Goal: Task Accomplishment & Management: Use online tool/utility

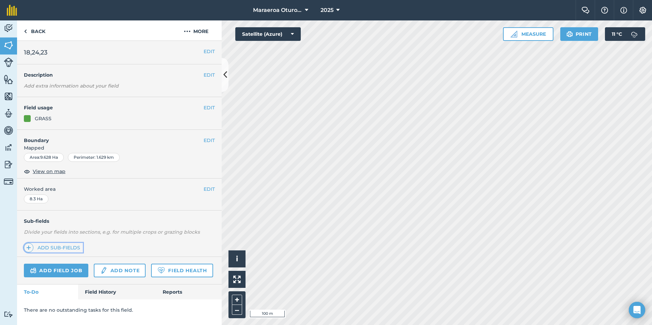
click at [46, 250] on link "Add sub-fields" at bounding box center [53, 248] width 59 height 10
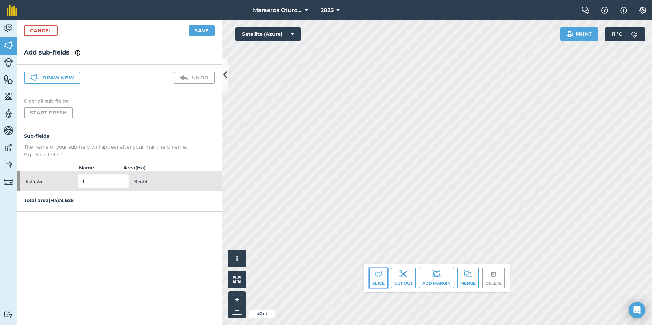
click at [381, 276] on img at bounding box center [378, 274] width 8 height 8
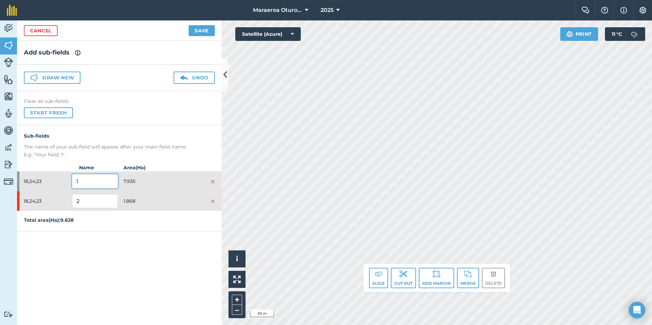
click at [109, 182] on input "1" at bounding box center [95, 181] width 46 height 14
click at [144, 199] on span "1.868" at bounding box center [146, 201] width 46 height 13
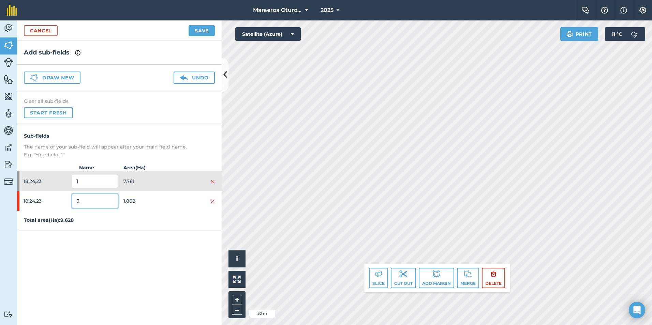
drag, startPoint x: 88, startPoint y: 199, endPoint x: 40, endPoint y: 202, distance: 48.5
click at [45, 202] on div "18,24,23 2 1.868" at bounding box center [119, 201] width 205 height 20
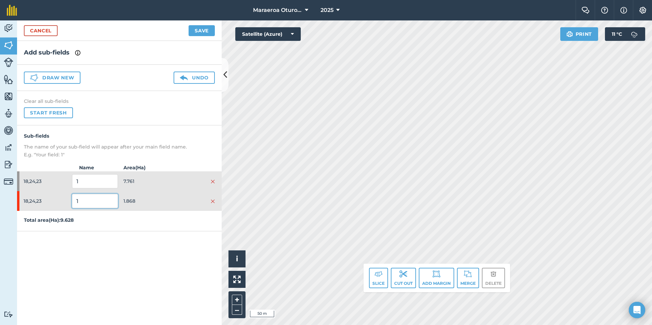
type input "1"
drag, startPoint x: 80, startPoint y: 180, endPoint x: 60, endPoint y: 183, distance: 20.0
click at [61, 183] on div "18,24,23 1 7.761" at bounding box center [119, 182] width 205 height 20
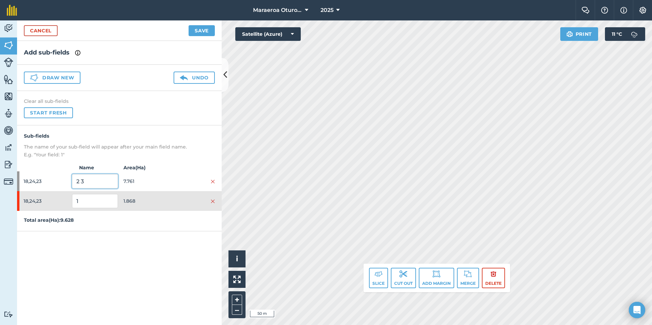
type input "2 3"
click at [203, 31] on button "Save" at bounding box center [202, 30] width 26 height 11
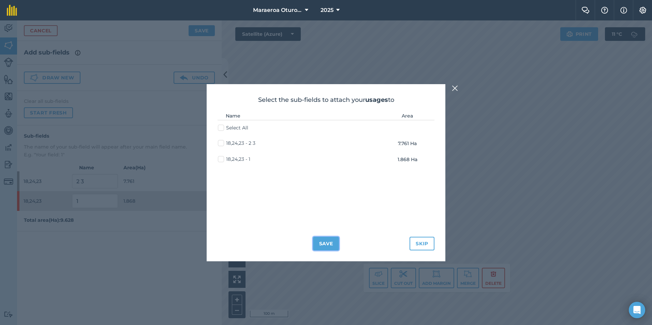
click at [322, 245] on button "Save" at bounding box center [326, 244] width 26 height 14
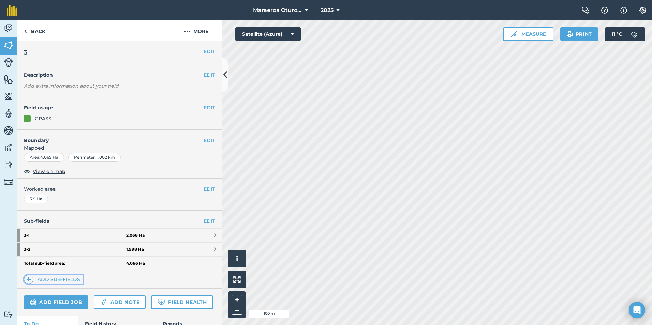
click at [52, 279] on link "Add sub-fields" at bounding box center [53, 280] width 59 height 10
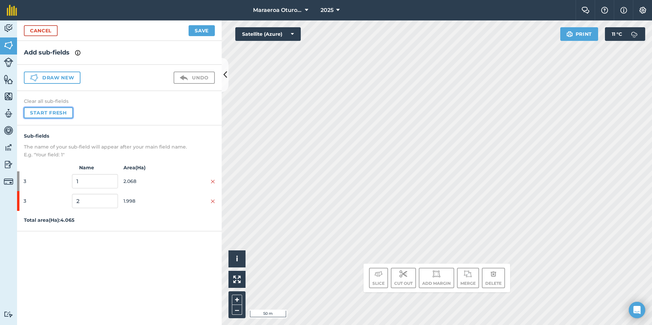
click at [51, 112] on button "Start fresh" at bounding box center [48, 112] width 49 height 11
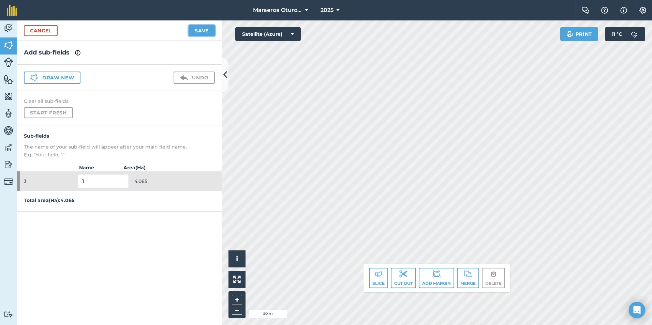
click at [202, 33] on button "Save" at bounding box center [202, 30] width 26 height 11
